Goal: Information Seeking & Learning: Find contact information

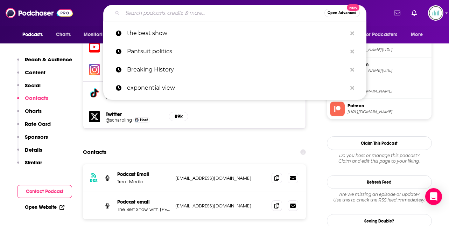
type input "You Can Sit With Us"
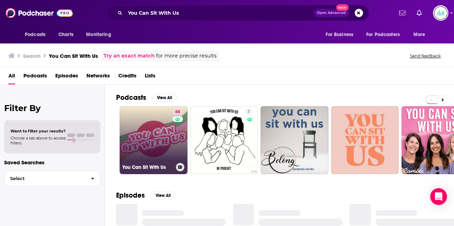
click at [142, 141] on link "68 You Can Sit With Us" at bounding box center [154, 140] width 68 height 68
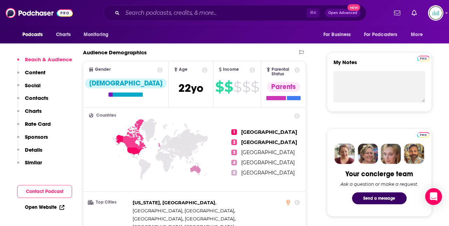
scroll to position [276, 0]
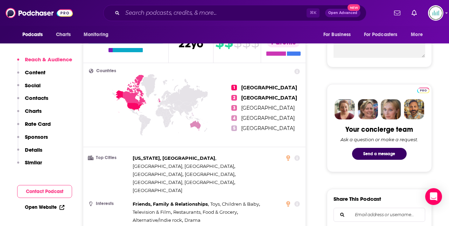
click at [35, 99] on p "Contacts" at bounding box center [36, 97] width 23 height 7
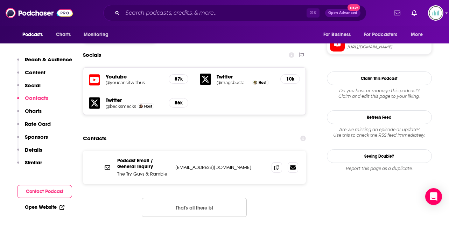
scroll to position [602, 0]
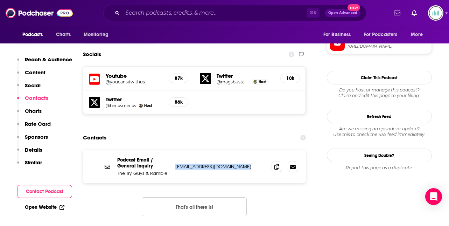
drag, startPoint x: 245, startPoint y: 133, endPoint x: 177, endPoint y: 134, distance: 67.9
click at [176, 163] on p "[EMAIL_ADDRESS][DOMAIN_NAME]" at bounding box center [220, 166] width 91 height 6
copy p "[EMAIL_ADDRESS][DOMAIN_NAME]"
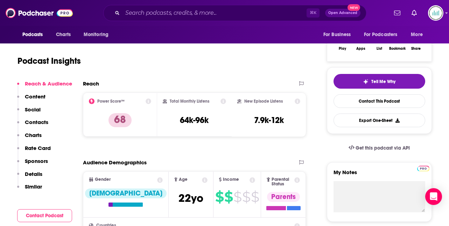
scroll to position [0, 0]
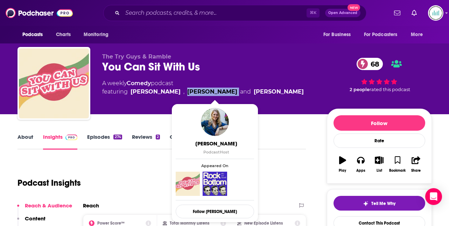
drag, startPoint x: 235, startPoint y: 91, endPoint x: 199, endPoint y: 92, distance: 36.7
click at [199, 92] on span "featuring [PERSON_NAME] , [PERSON_NAME] and [PERSON_NAME]" at bounding box center [202, 91] width 201 height 8
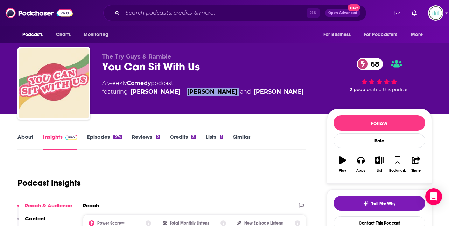
copy link "[PERSON_NAME]"
click at [29, 137] on link "About" at bounding box center [25, 141] width 16 height 16
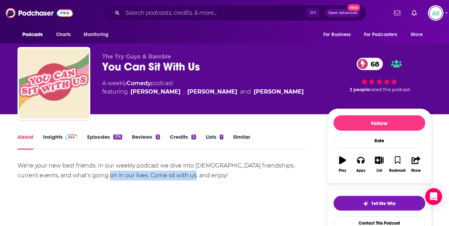
drag, startPoint x: 178, startPoint y: 172, endPoint x: 85, endPoint y: 172, distance: 93.1
click at [85, 172] on div "We're your new best friends. In our weekly podcast we dive into [DEMOGRAPHIC_DA…" at bounding box center [161, 171] width 289 height 20
click at [91, 178] on div "We're your new best friends. In our weekly podcast we dive into [DEMOGRAPHIC_DA…" at bounding box center [161, 171] width 289 height 20
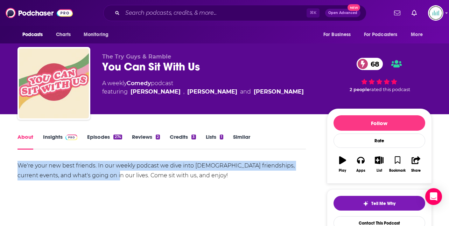
drag, startPoint x: 93, startPoint y: 175, endPoint x: 12, endPoint y: 166, distance: 82.1
copy div "We're your new best friends. In our weekly podcast we dive into [DEMOGRAPHIC_DA…"
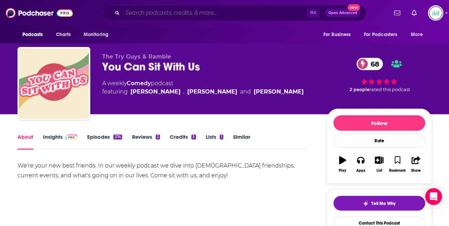
click at [140, 12] on input "Search podcasts, credits, & more..." at bounding box center [214, 12] width 184 height 11
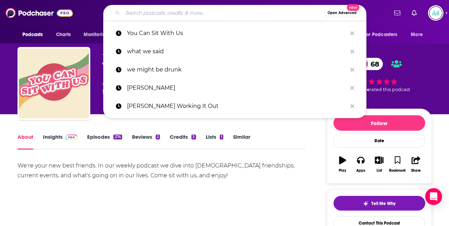
click at [115, 172] on div "We're your new best friends. In our weekly podcast we dive into [DEMOGRAPHIC_DA…" at bounding box center [161, 171] width 289 height 20
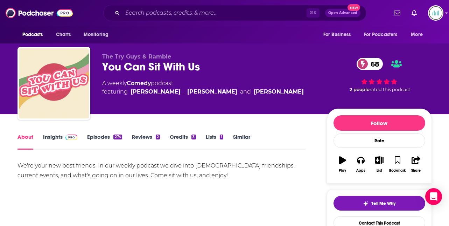
click at [192, 92] on span "featuring [PERSON_NAME] , [PERSON_NAME] and [PERSON_NAME]" at bounding box center [202, 91] width 201 height 8
drag, startPoint x: 234, startPoint y: 91, endPoint x: 194, endPoint y: 93, distance: 40.3
click at [194, 91] on span "featuring [PERSON_NAME] , [PERSON_NAME] and [PERSON_NAME]" at bounding box center [202, 91] width 201 height 8
copy span "[PERSON_NAME]"
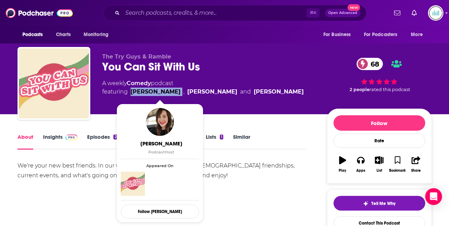
drag, startPoint x: 192, startPoint y: 91, endPoint x: 131, endPoint y: 89, distance: 61.3
click at [131, 89] on span "featuring [PERSON_NAME] , [PERSON_NAME] and [PERSON_NAME]" at bounding box center [202, 91] width 201 height 8
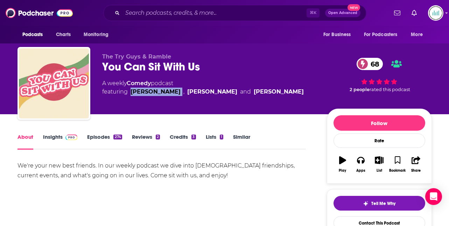
copy link "[PERSON_NAME]"
click at [134, 13] on input "Search podcasts, credits, & more..." at bounding box center [214, 12] width 184 height 11
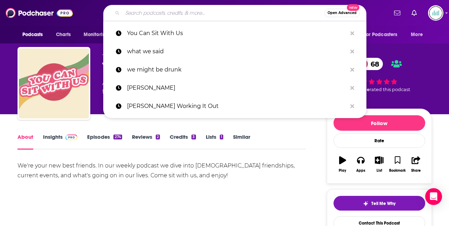
paste input "Smosh Mouth"
type input "Smosh Mouth"
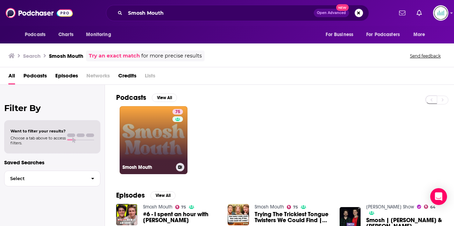
click at [156, 147] on link "75 Smosh Mouth" at bounding box center [154, 140] width 68 height 68
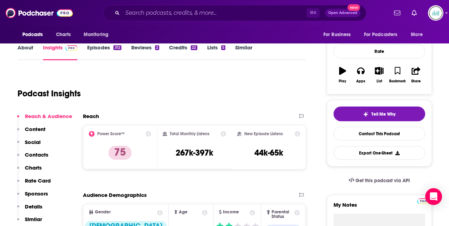
scroll to position [132, 0]
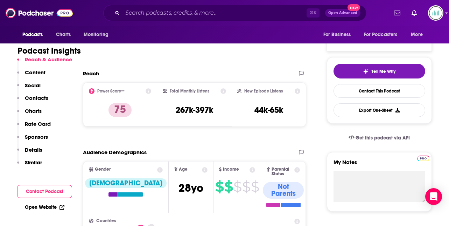
click at [42, 97] on p "Contacts" at bounding box center [36, 97] width 23 height 7
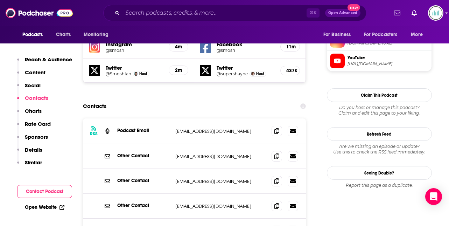
scroll to position [644, 0]
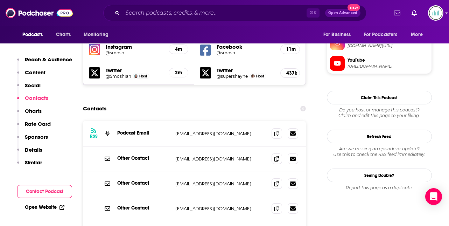
drag, startPoint x: 175, startPoint y: 101, endPoint x: 265, endPoint y: 104, distance: 89.6
click at [265, 130] on p "[EMAIL_ADDRESS][DOMAIN_NAME]" at bounding box center [220, 133] width 91 height 6
click at [216, 130] on p "[EMAIL_ADDRESS][DOMAIN_NAME]" at bounding box center [220, 133] width 91 height 6
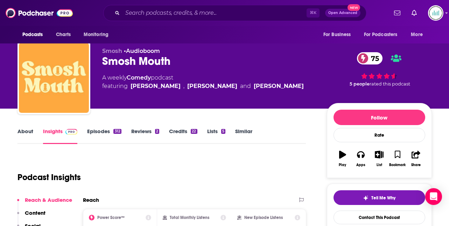
scroll to position [0, 0]
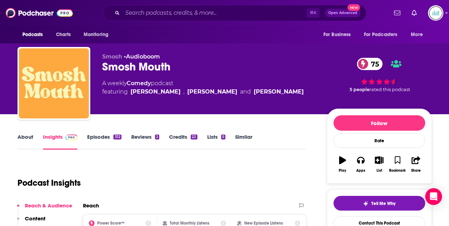
click at [23, 135] on link "About" at bounding box center [25, 141] width 16 height 16
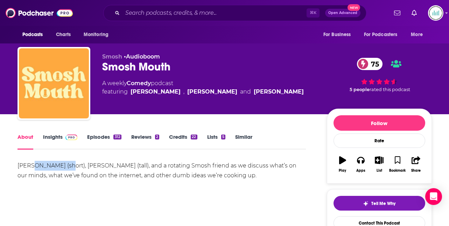
drag, startPoint x: 31, startPoint y: 166, endPoint x: 67, endPoint y: 167, distance: 36.0
click at [67, 167] on div "[PERSON_NAME] (short), [PERSON_NAME] (tall), and a rotating Smosh friend as we …" at bounding box center [161, 171] width 289 height 20
copy div "[PERSON_NAME]"
click at [146, 11] on input "Search podcasts, credits, & more..." at bounding box center [214, 12] width 184 height 11
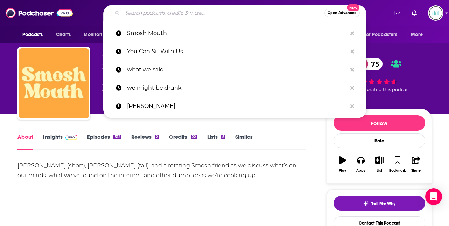
paste input "The Basement Yard"
type input "The Basement Yard"
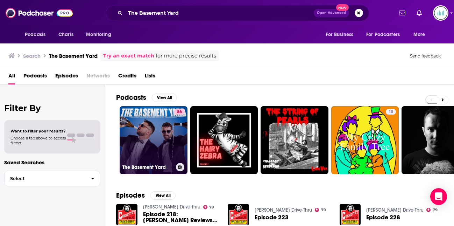
click at [144, 136] on link "86 The Basement Yard" at bounding box center [154, 140] width 68 height 68
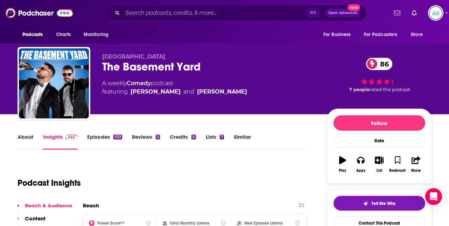
click at [27, 136] on link "About" at bounding box center [25, 141] width 16 height 16
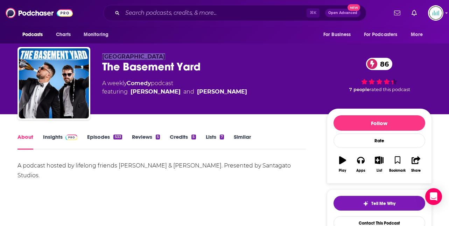
drag, startPoint x: 158, startPoint y: 56, endPoint x: 101, endPoint y: 55, distance: 57.0
click at [101, 55] on div "[GEOGRAPHIC_DATA] The Basement Yard 86 A weekly Comedy podcast featuring [PERSO…" at bounding box center [224, 85] width 414 height 76
copy span "[GEOGRAPHIC_DATA]"
drag, startPoint x: 174, startPoint y: 91, endPoint x: 129, endPoint y: 90, distance: 45.1
click at [129, 90] on span "featuring [PERSON_NAME] and [PERSON_NAME]" at bounding box center [174, 91] width 145 height 8
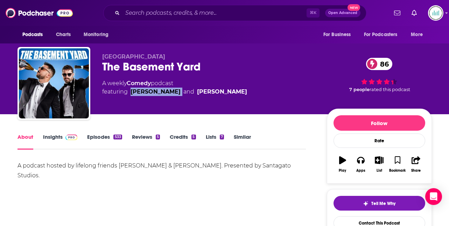
copy link "[PERSON_NAME]"
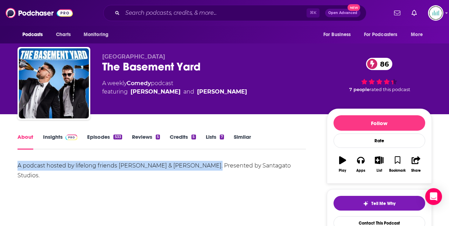
drag, startPoint x: 16, startPoint y: 165, endPoint x: 202, endPoint y: 169, distance: 185.8
copy div "A podcast hosted by lifelong friends [PERSON_NAME] & [PERSON_NAME]."
click at [52, 137] on link "Insights" at bounding box center [60, 141] width 35 height 16
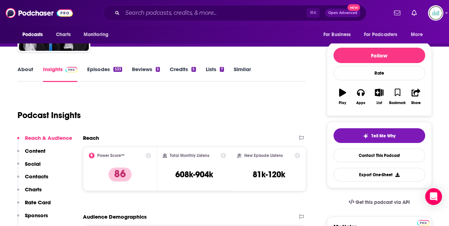
scroll to position [151, 0]
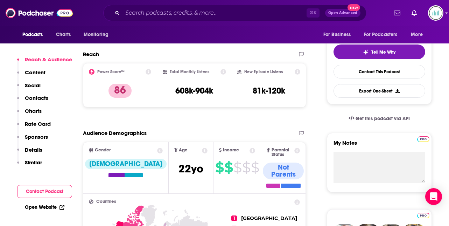
click at [40, 99] on p "Contacts" at bounding box center [36, 97] width 23 height 7
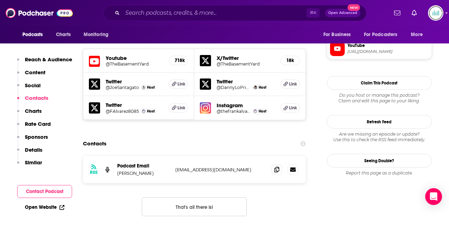
scroll to position [618, 0]
drag, startPoint x: 232, startPoint y: 128, endPoint x: 176, endPoint y: 131, distance: 56.1
click at [176, 166] on p "[EMAIL_ADDRESS][DOMAIN_NAME]" at bounding box center [220, 169] width 91 height 6
copy p "[EMAIL_ADDRESS][DOMAIN_NAME]"
click at [148, 13] on input "Search podcasts, credits, & more..." at bounding box center [214, 12] width 184 height 11
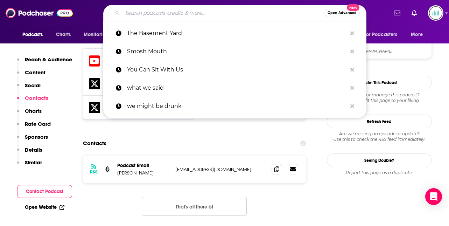
paste input "The [PERSON_NAME] Report"
type input "The [PERSON_NAME] Report"
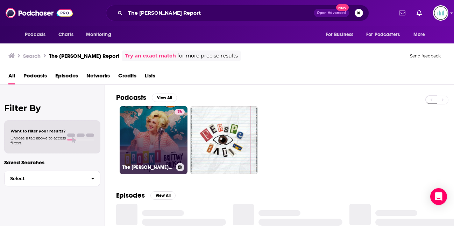
click at [153, 132] on link "76 The [PERSON_NAME] Report with [PERSON_NAME]" at bounding box center [154, 140] width 68 height 68
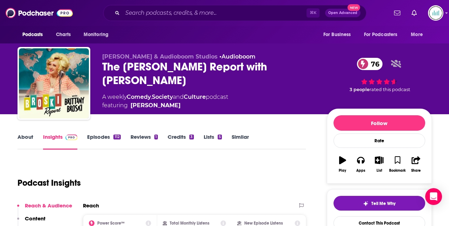
drag, startPoint x: 146, startPoint y: 87, endPoint x: 135, endPoint y: 92, distance: 11.4
click at [136, 101] on span "featuring [PERSON_NAME]" at bounding box center [165, 105] width 126 height 8
click at [127, 101] on span "featuring [PERSON_NAME]" at bounding box center [165, 105] width 126 height 8
drag, startPoint x: 130, startPoint y: 92, endPoint x: 172, endPoint y: 91, distance: 42.3
click at [173, 101] on div "[PERSON_NAME]" at bounding box center [155, 105] width 50 height 8
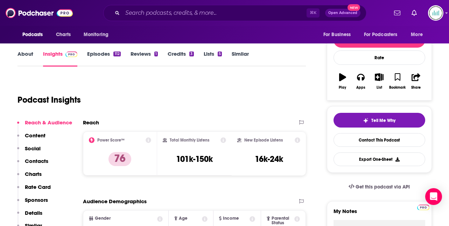
scroll to position [91, 0]
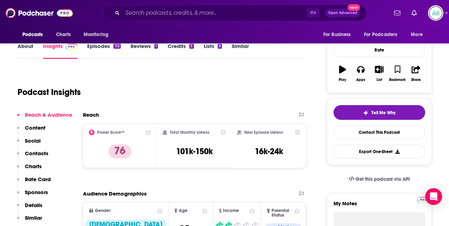
click at [38, 150] on p "Contacts" at bounding box center [36, 153] width 23 height 7
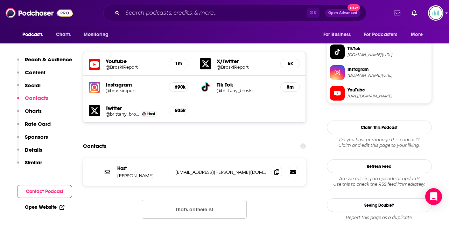
scroll to position [616, 0]
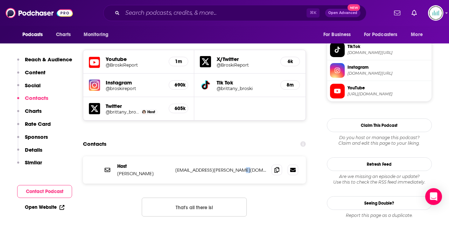
drag, startPoint x: 239, startPoint y: 130, endPoint x: 229, endPoint y: 129, distance: 10.2
click at [229, 167] on p "[EMAIL_ADDRESS][PERSON_NAME][DOMAIN_NAME]" at bounding box center [220, 170] width 91 height 6
drag, startPoint x: 147, startPoint y: 132, endPoint x: 117, endPoint y: 134, distance: 29.8
click at [117, 170] on p "[PERSON_NAME]" at bounding box center [143, 173] width 52 height 6
click at [134, 12] on input "Search podcasts, credits, & more..." at bounding box center [214, 12] width 184 height 11
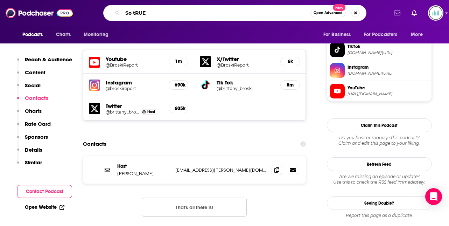
type input "So tRUE"
click at [154, 15] on input "So tRUE" at bounding box center [216, 12] width 188 height 11
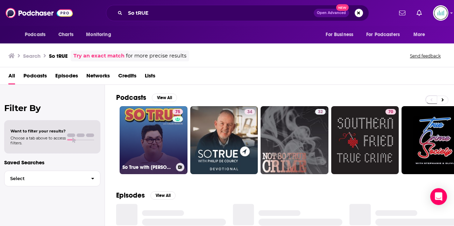
click at [144, 128] on link "75 So True with [PERSON_NAME]" at bounding box center [154, 140] width 68 height 68
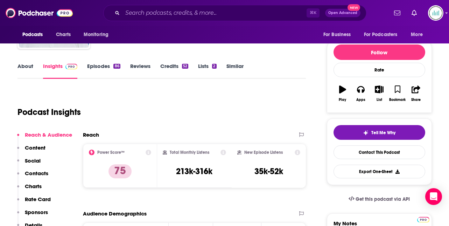
scroll to position [114, 0]
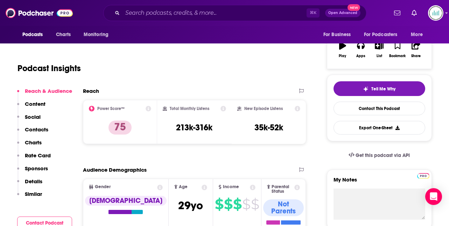
click at [40, 129] on p "Contacts" at bounding box center [36, 129] width 23 height 7
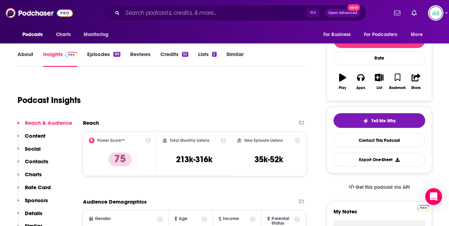
scroll to position [0, 0]
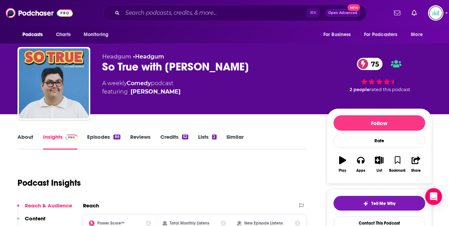
click at [26, 139] on link "About" at bounding box center [25, 141] width 16 height 16
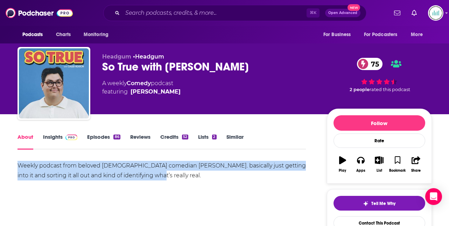
drag, startPoint x: 141, startPoint y: 175, endPoint x: 18, endPoint y: 167, distance: 123.4
click at [18, 167] on div "Weekly podcast from beloved [DEMOGRAPHIC_DATA] comedian [PERSON_NAME]. basicall…" at bounding box center [161, 171] width 289 height 20
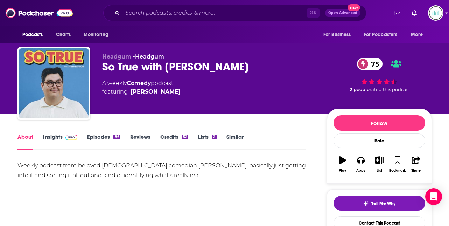
click at [177, 91] on div "A weekly Comedy podcast featuring [PERSON_NAME]" at bounding box center [208, 87] width 213 height 17
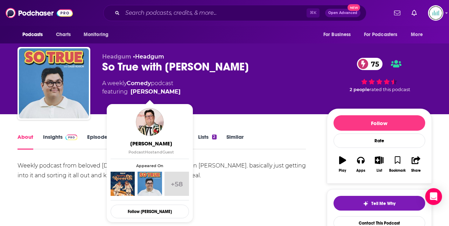
click at [169, 91] on span "featuring [PERSON_NAME]" at bounding box center [141, 91] width 78 height 8
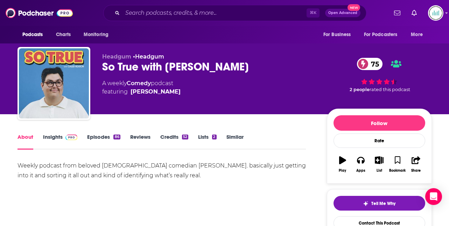
click at [48, 136] on link "Insights" at bounding box center [60, 141] width 35 height 16
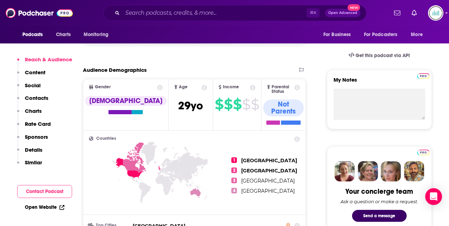
scroll to position [215, 0]
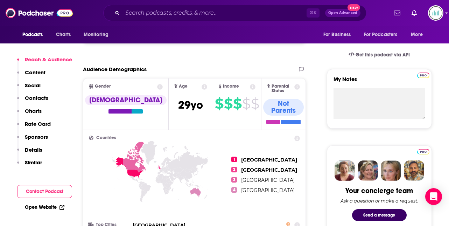
click at [46, 97] on p "Contacts" at bounding box center [36, 97] width 23 height 7
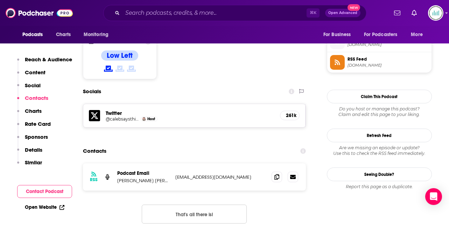
scroll to position [570, 0]
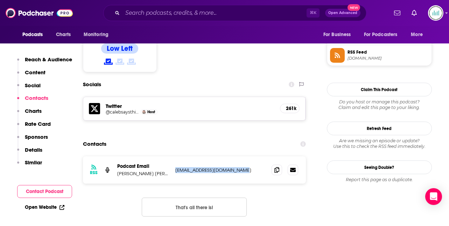
drag, startPoint x: 241, startPoint y: 130, endPoint x: 173, endPoint y: 130, distance: 68.2
click at [172, 156] on div "RSS Podcast Email Madison [PERSON_NAME] [PERSON_NAME] [EMAIL_ADDRESS][DOMAIN_NA…" at bounding box center [194, 169] width 223 height 27
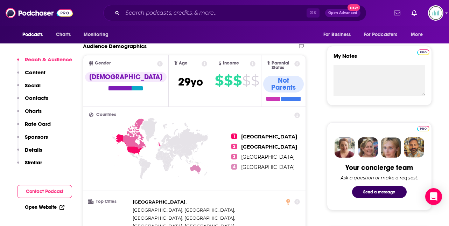
scroll to position [242, 0]
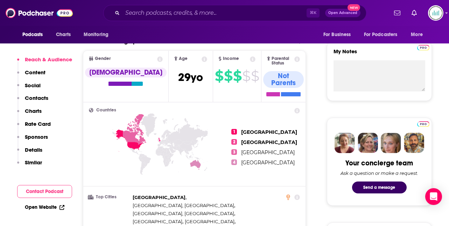
click at [37, 150] on p "Details" at bounding box center [33, 149] width 17 height 7
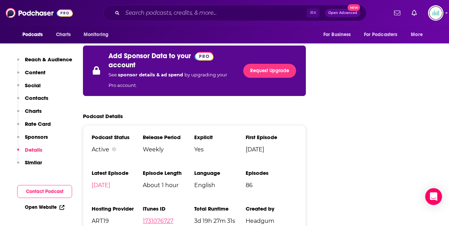
scroll to position [1246, 0]
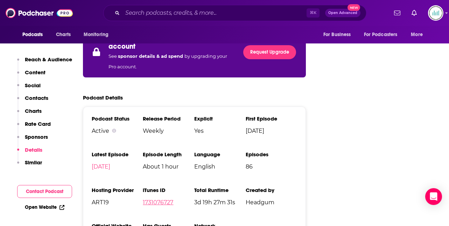
click at [158, 199] on link "1731076727" at bounding box center [158, 202] width 30 height 7
click at [138, 14] on input "Search podcasts, credits, & more..." at bounding box center [214, 12] width 184 height 11
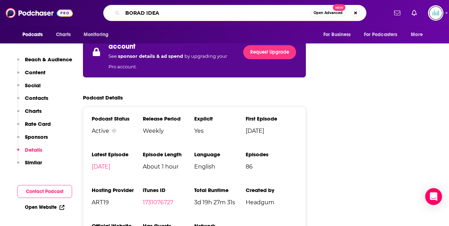
type input "BORAD IDEAS"
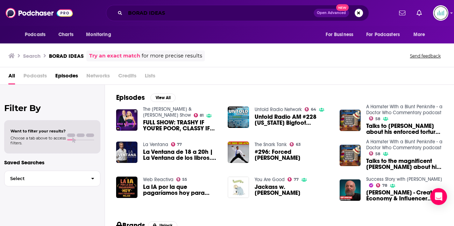
click at [175, 14] on input "BORAD IDEAS" at bounding box center [219, 12] width 189 height 11
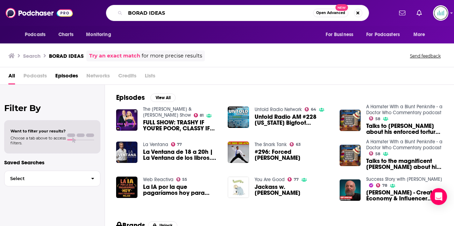
click at [135, 12] on input "BORAD IDEAS" at bounding box center [219, 12] width 188 height 11
type input "broad IDEAS"
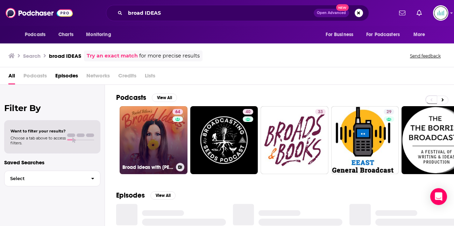
click at [134, 140] on link "64 Broad Ideas with [PERSON_NAME] & [PERSON_NAME]" at bounding box center [154, 140] width 68 height 68
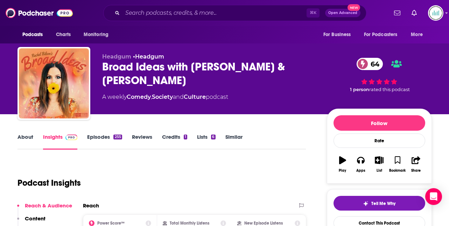
click at [28, 138] on link "About" at bounding box center [25, 141] width 16 height 16
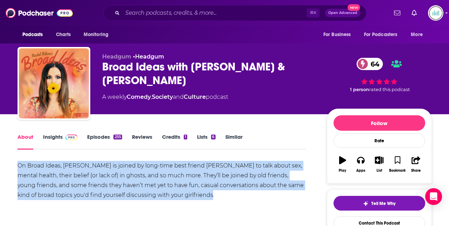
drag, startPoint x: 199, startPoint y: 194, endPoint x: 9, endPoint y: 163, distance: 192.2
click at [54, 136] on link "Insights" at bounding box center [60, 141] width 35 height 16
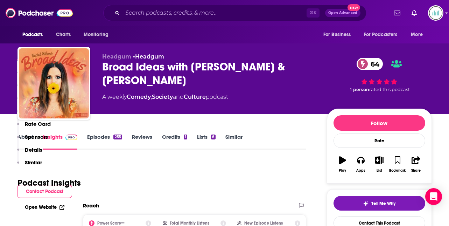
scroll to position [137, 0]
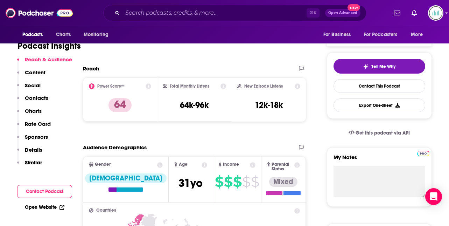
click at [30, 98] on p "Contacts" at bounding box center [36, 97] width 23 height 7
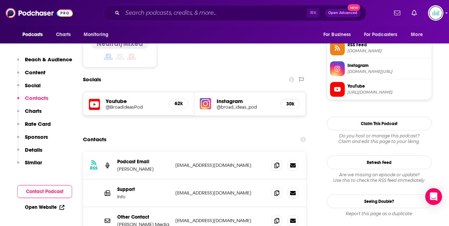
scroll to position [577, 0]
drag, startPoint x: 238, startPoint y: 130, endPoint x: 174, endPoint y: 131, distance: 64.0
click at [174, 151] on div "RSS Podcast Email [PERSON_NAME] [EMAIL_ADDRESS][DOMAIN_NAME] [EMAIL_ADDRESS][DO…" at bounding box center [194, 165] width 223 height 28
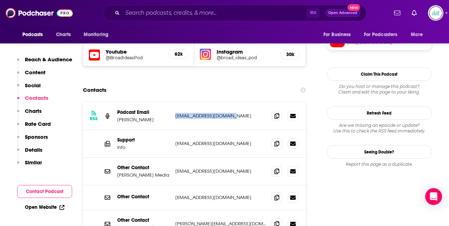
scroll to position [627, 0]
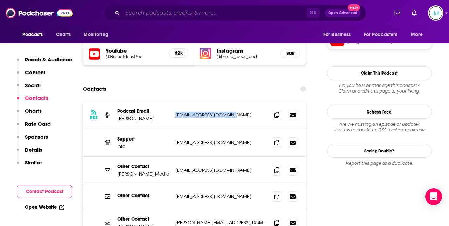
click at [141, 11] on input "Search podcasts, credits, & more..." at bounding box center [214, 12] width 184 height 11
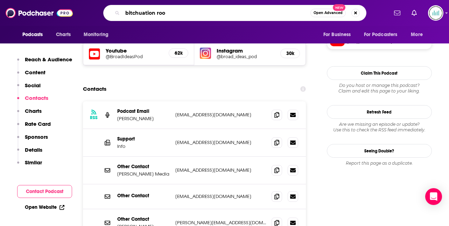
type input "bitchuation room"
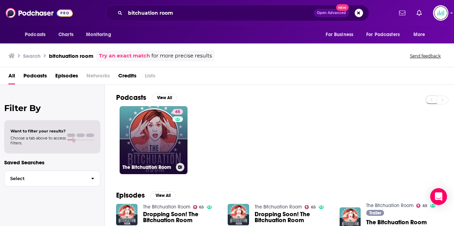
click at [137, 136] on link "65 The Bitchuation Room" at bounding box center [154, 140] width 68 height 68
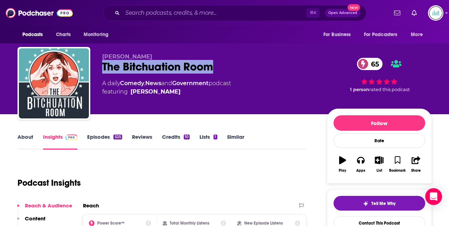
drag, startPoint x: 220, startPoint y: 61, endPoint x: 100, endPoint y: 65, distance: 120.1
click at [100, 65] on div "[PERSON_NAME] The Bitchuation Room 65 A daily Comedy , News and Government podc…" at bounding box center [224, 85] width 414 height 76
click at [26, 138] on link "About" at bounding box center [25, 141] width 16 height 16
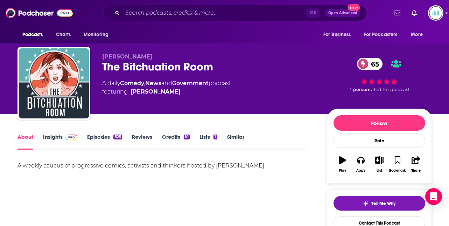
click at [40, 165] on div "A weekly caucus of progressive comics, activists and thinkers hosted by [PERSON…" at bounding box center [161, 166] width 289 height 10
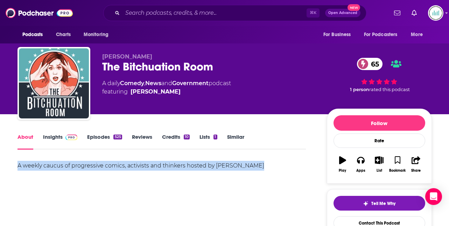
click at [40, 165] on div "A weekly caucus of progressive comics, activists and thinkers hosted by [PERSON…" at bounding box center [161, 166] width 289 height 10
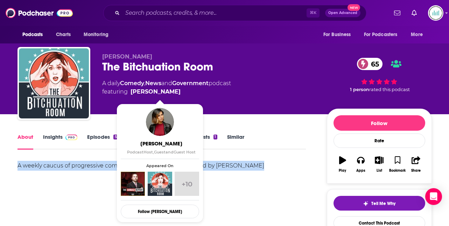
drag, startPoint x: 194, startPoint y: 93, endPoint x: 189, endPoint y: 90, distance: 5.8
click at [189, 90] on span "featuring [PERSON_NAME]" at bounding box center [166, 91] width 129 height 8
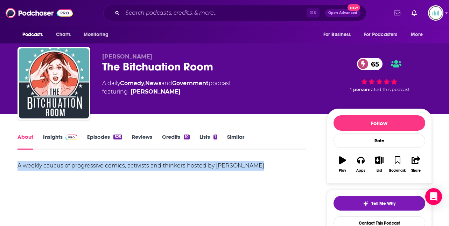
click at [49, 139] on link "Insights" at bounding box center [60, 141] width 35 height 16
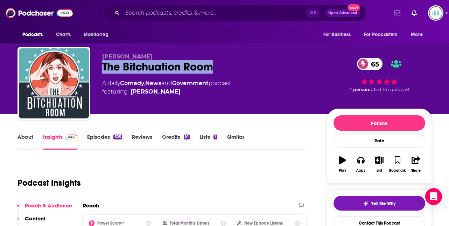
click at [103, 64] on div "The Bitchuation Room 65" at bounding box center [208, 67] width 213 height 14
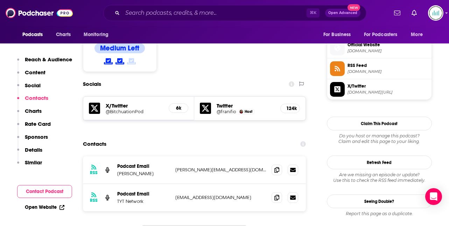
scroll to position [561, 0]
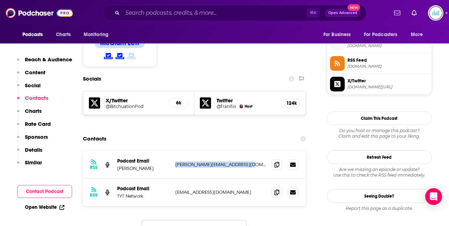
drag, startPoint x: 244, startPoint y: 129, endPoint x: 175, endPoint y: 132, distance: 69.0
click at [175, 161] on p "[PERSON_NAME][EMAIL_ADDRESS][DOMAIN_NAME]" at bounding box center [220, 164] width 91 height 6
click at [32, 162] on p "Similar" at bounding box center [33, 162] width 17 height 7
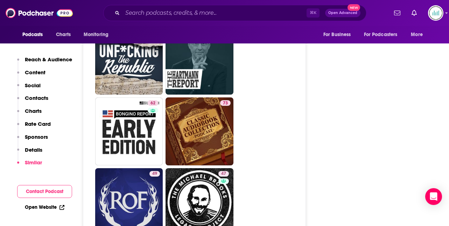
scroll to position [1610, 0]
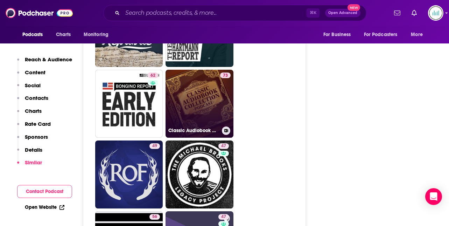
click at [205, 72] on link "73 Classic Audiobook Collection" at bounding box center [199, 104] width 68 height 68
type input "[URL][DOMAIN_NAME]"
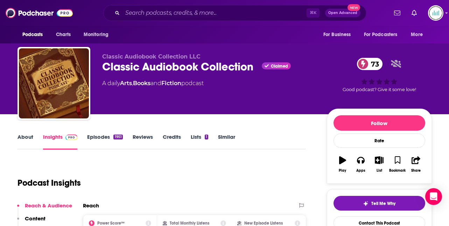
click at [19, 138] on link "About" at bounding box center [25, 141] width 16 height 16
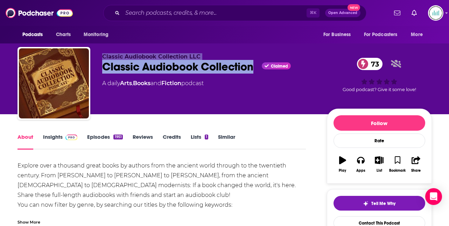
drag, startPoint x: 255, startPoint y: 69, endPoint x: 101, endPoint y: 59, distance: 154.6
click at [101, 59] on div "Classic Audiobook Collection LLC Classic Audiobook Collection Claimed 73 A dail…" at bounding box center [224, 85] width 414 height 76
click at [109, 69] on div "Classic Audiobook Collection Claimed 73" at bounding box center [208, 67] width 213 height 14
drag, startPoint x: 103, startPoint y: 68, endPoint x: 255, endPoint y: 66, distance: 151.8
click at [255, 66] on div "Classic Audiobook Collection Claimed 73" at bounding box center [208, 67] width 213 height 14
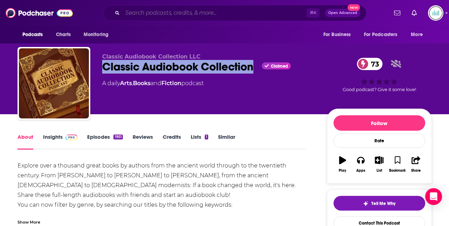
click at [134, 12] on input "Search podcasts, credits, & more..." at bounding box center [214, 12] width 184 height 11
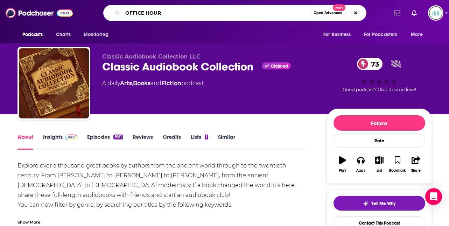
type input "OFFICE HOURS"
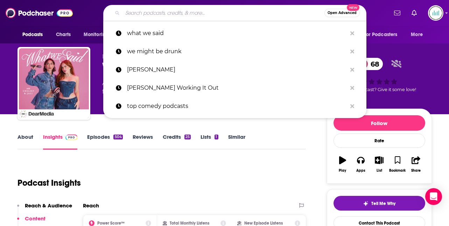
type input "Three Bean Salad"
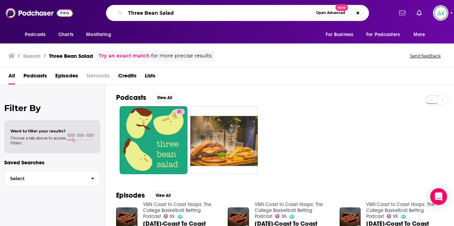
drag, startPoint x: 175, startPoint y: 11, endPoint x: 116, endPoint y: 11, distance: 58.4
click at [116, 11] on div "Three Bean Salad Open Advanced New" at bounding box center [237, 13] width 263 height 16
type input "what did you do [DATE]"
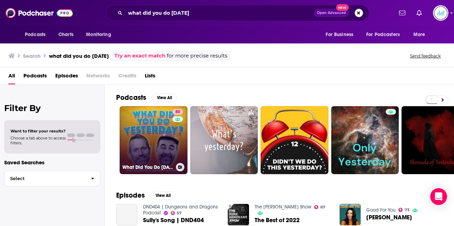
click at [168, 135] on link "80 What Did You Do [DATE]? with [PERSON_NAME] & [PERSON_NAME]" at bounding box center [154, 140] width 68 height 68
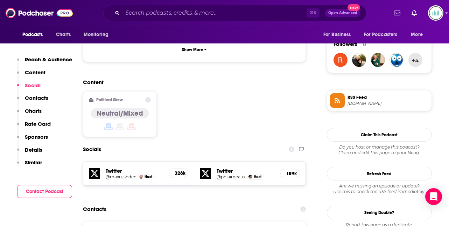
scroll to position [504, 0]
drag, startPoint x: 236, startPoint y: 204, endPoint x: 175, endPoint y: 201, distance: 61.3
copy p "[EMAIL_ADDRESS][DOMAIN_NAME]"
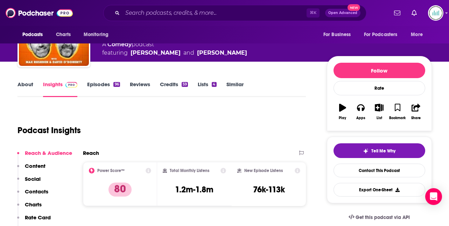
scroll to position [0, 0]
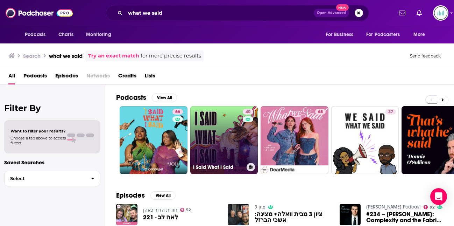
click at [221, 135] on link "40 I Said What I Said" at bounding box center [224, 140] width 68 height 68
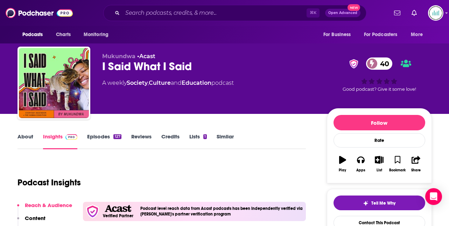
scroll to position [1, 0]
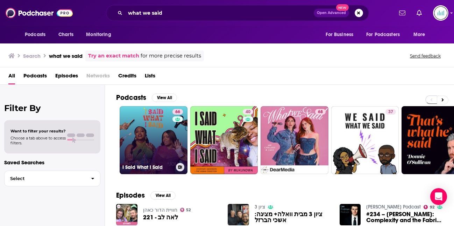
click at [143, 129] on link "66 I Said What I Said" at bounding box center [154, 140] width 68 height 68
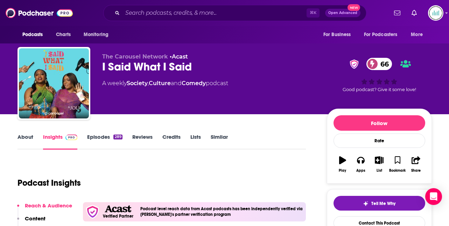
click at [25, 137] on link "About" at bounding box center [25, 141] width 16 height 16
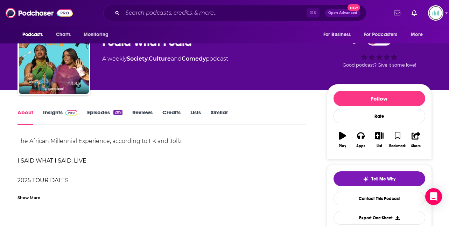
scroll to position [36, 0]
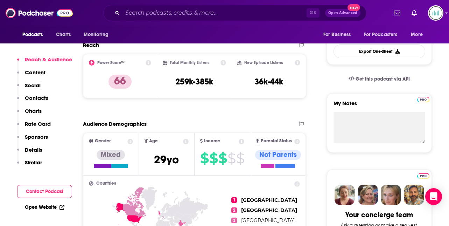
scroll to position [193, 0]
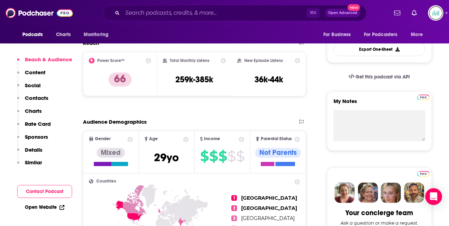
click at [218, 96] on div "Total Monthly Listens 259k-385k" at bounding box center [194, 74] width 75 height 44
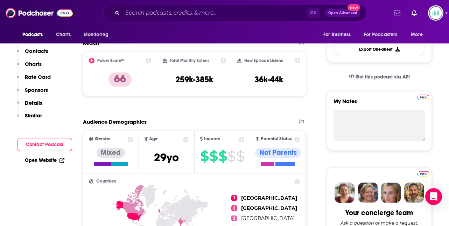
scroll to position [0, 0]
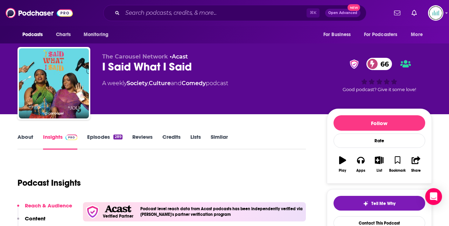
click at [218, 136] on link "Similar" at bounding box center [219, 141] width 17 height 16
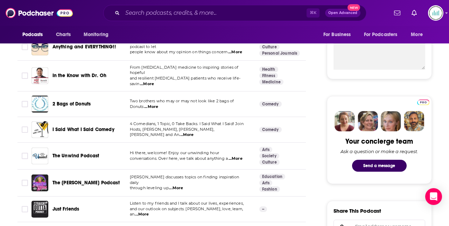
scroll to position [262, 0]
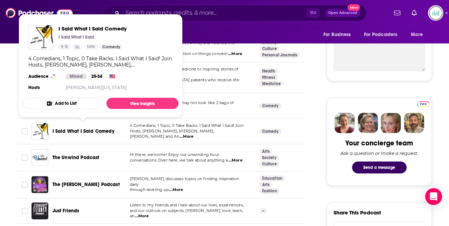
click at [99, 128] on span "I Said What I Said Comedy" at bounding box center [83, 131] width 62 height 6
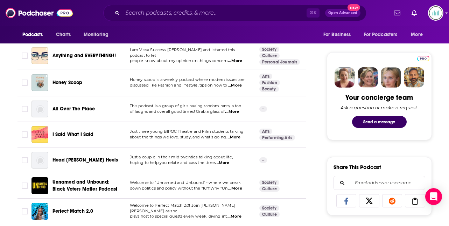
scroll to position [304, 0]
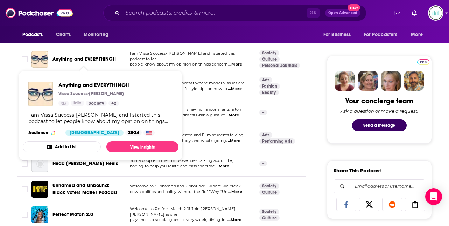
click at [80, 62] on span "Anything and EVERYTHING!!" at bounding box center [83, 59] width 63 height 6
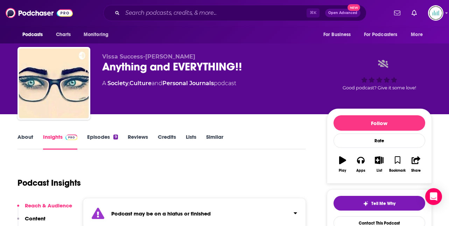
scroll to position [21, 0]
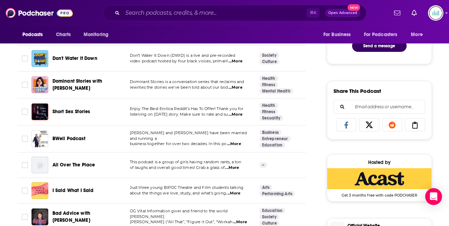
scroll to position [387, 0]
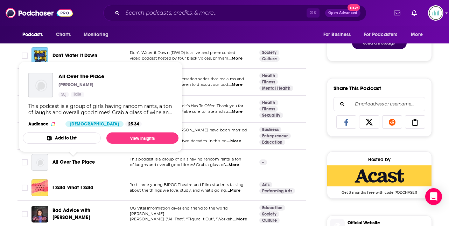
click at [79, 163] on span "All Over The Place" at bounding box center [73, 162] width 43 height 6
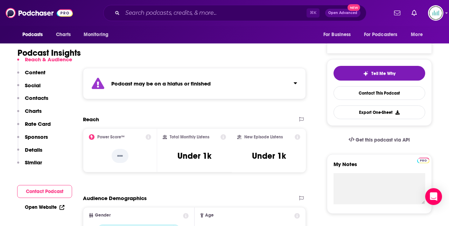
scroll to position [143, 0]
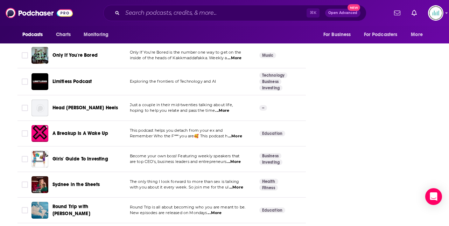
scroll to position [1072, 0]
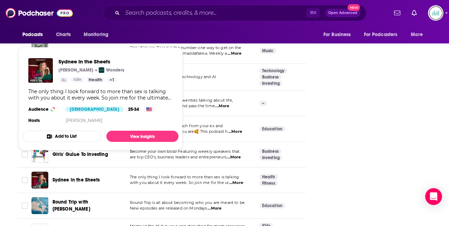
click at [85, 177] on span "Sydnee in the Sheets" at bounding box center [75, 180] width 47 height 6
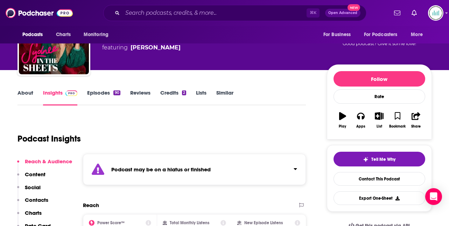
scroll to position [111, 0]
